Goal: Information Seeking & Learning: Find specific page/section

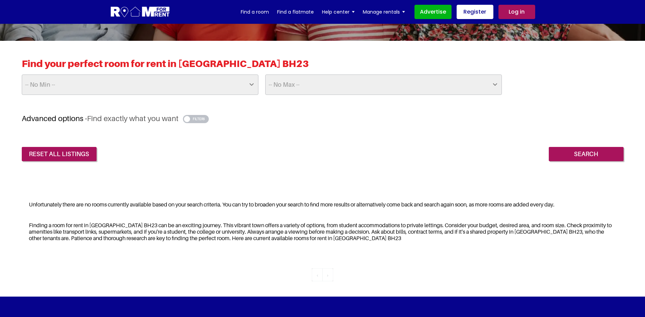
scroll to position [68, 0]
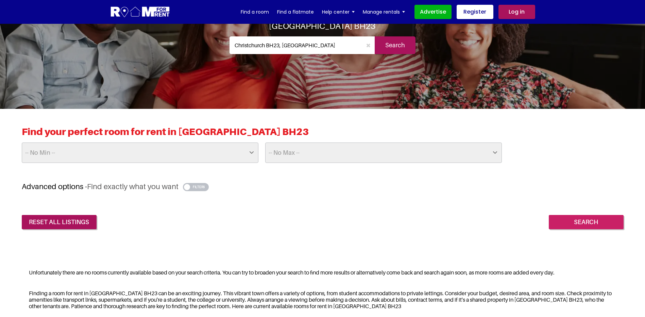
click at [569, 222] on input "Search" at bounding box center [585, 222] width 75 height 14
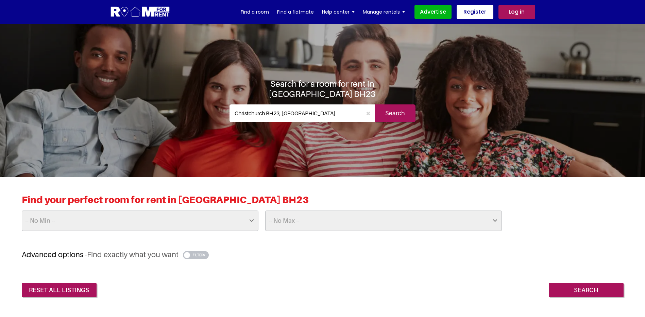
click at [380, 105] on input "Search" at bounding box center [394, 113] width 41 height 18
